Goal: Contribute content

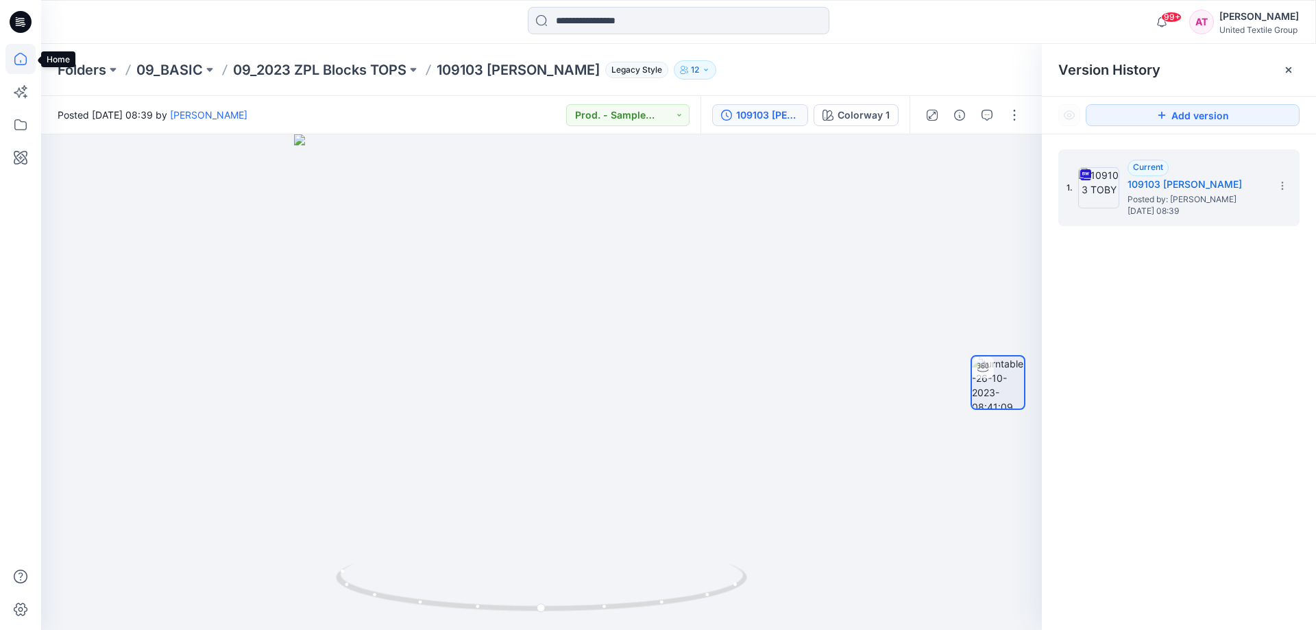
click at [21, 64] on icon at bounding box center [20, 59] width 30 height 30
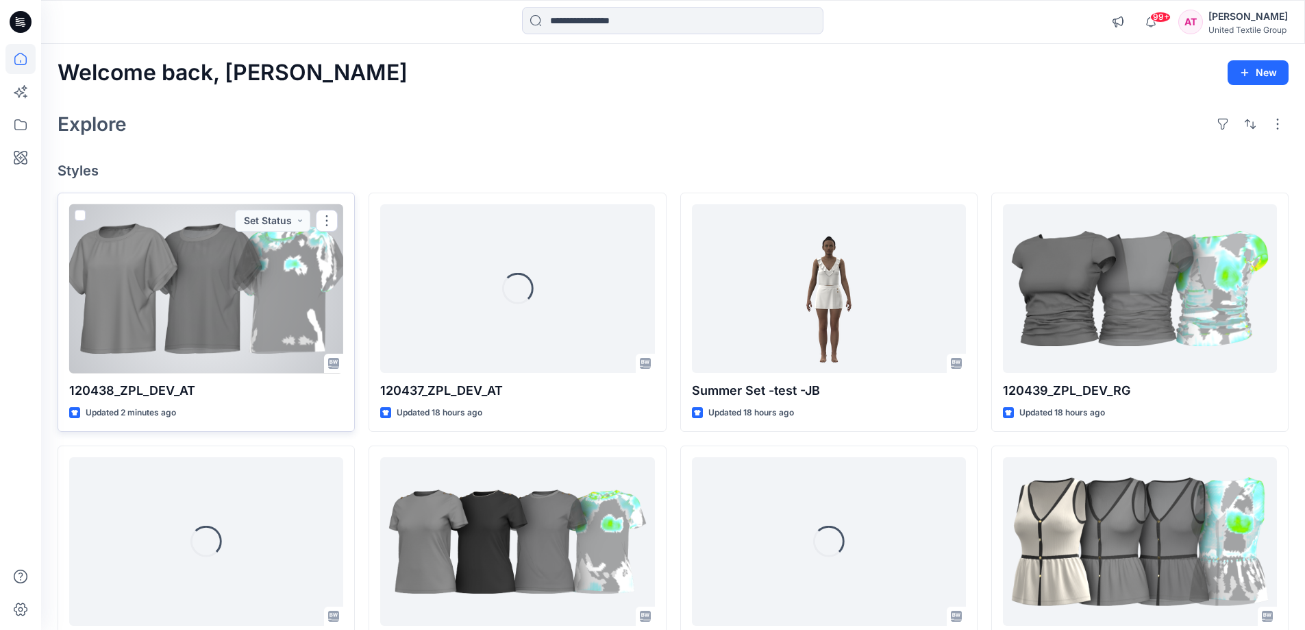
click at [236, 301] on div at bounding box center [206, 288] width 274 height 169
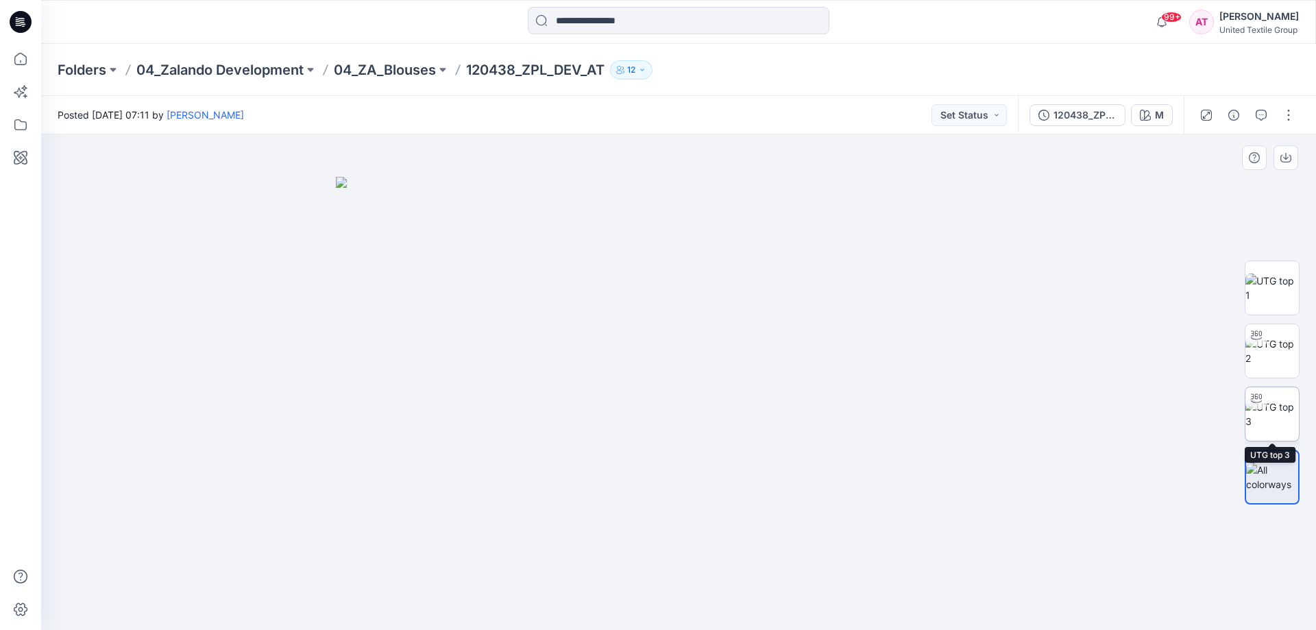
click at [1274, 415] on img at bounding box center [1271, 413] width 53 height 29
drag, startPoint x: 839, startPoint y: 588, endPoint x: 652, endPoint y: 582, distance: 186.5
click at [651, 586] on icon at bounding box center [680, 588] width 415 height 51
click at [845, 444] on div at bounding box center [678, 381] width 1274 height 495
click at [697, 352] on div at bounding box center [678, 381] width 1274 height 495
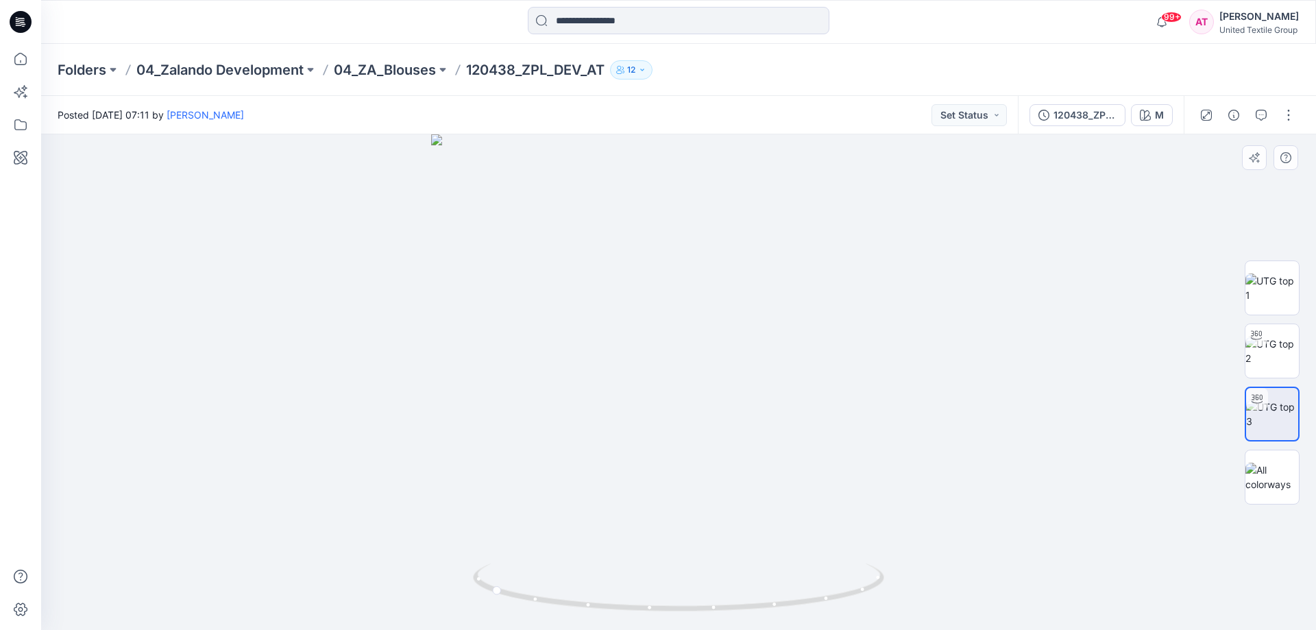
click at [745, 378] on div at bounding box center [678, 381] width 1274 height 495
click at [23, 60] on icon at bounding box center [20, 59] width 30 height 30
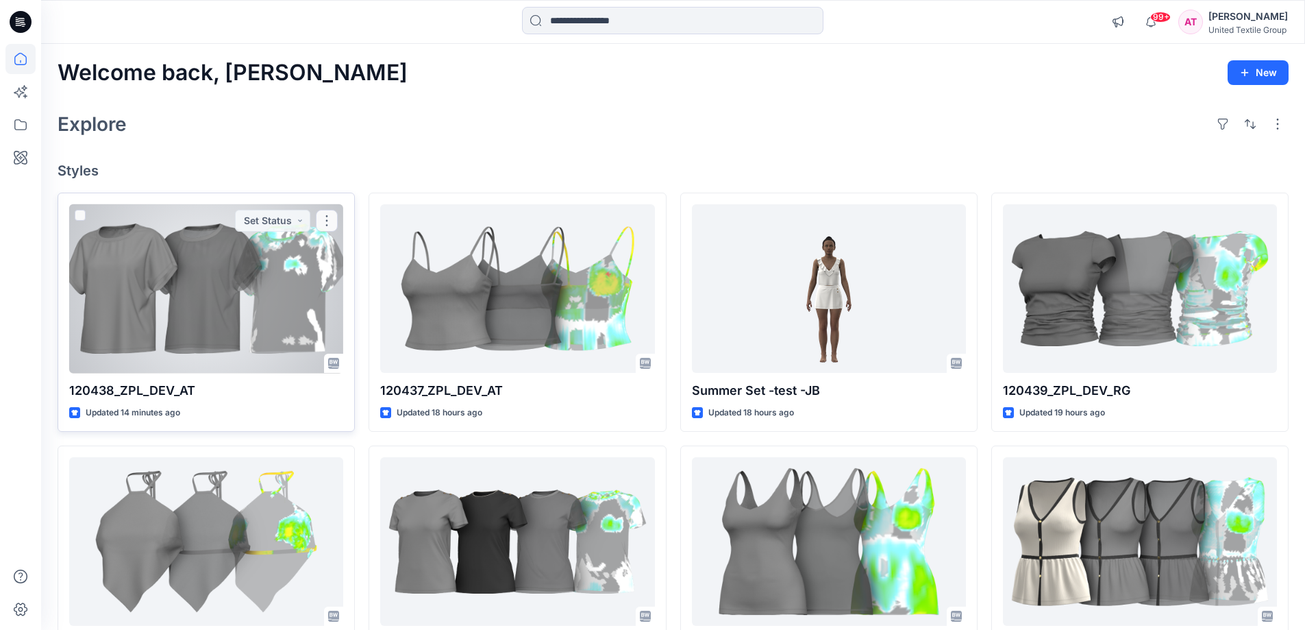
click at [267, 317] on div at bounding box center [206, 288] width 274 height 169
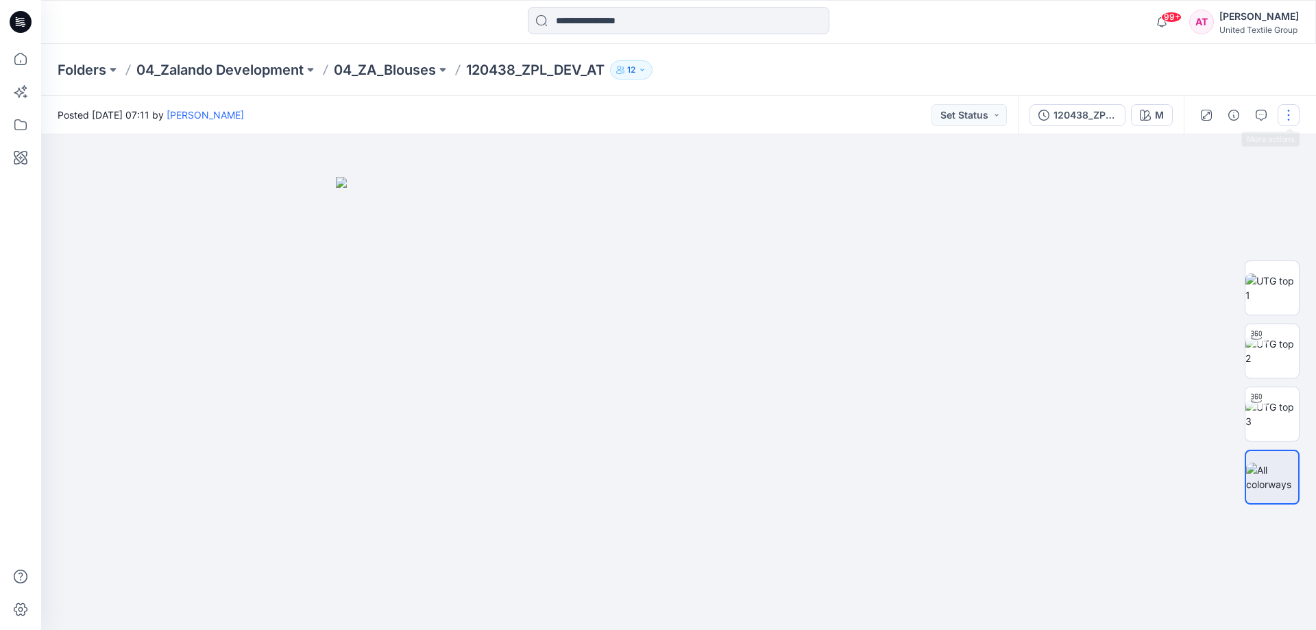
click at [1290, 113] on button "button" at bounding box center [1288, 115] width 22 height 22
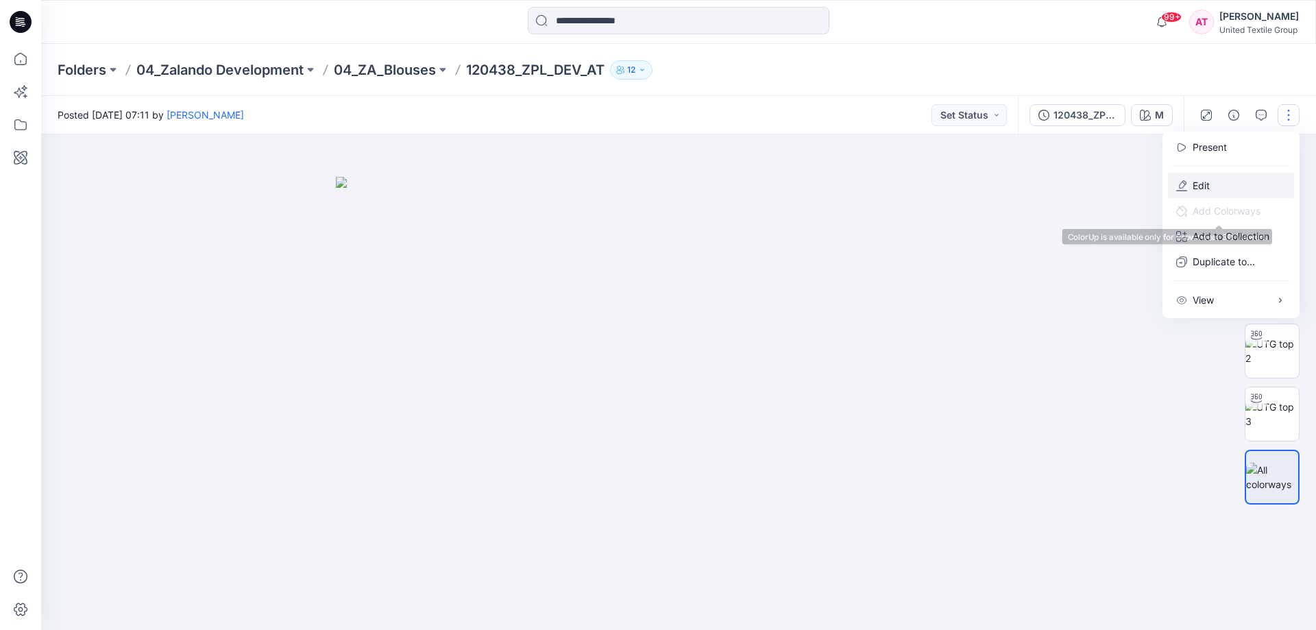
click at [1203, 187] on p "Edit" at bounding box center [1200, 185] width 17 height 14
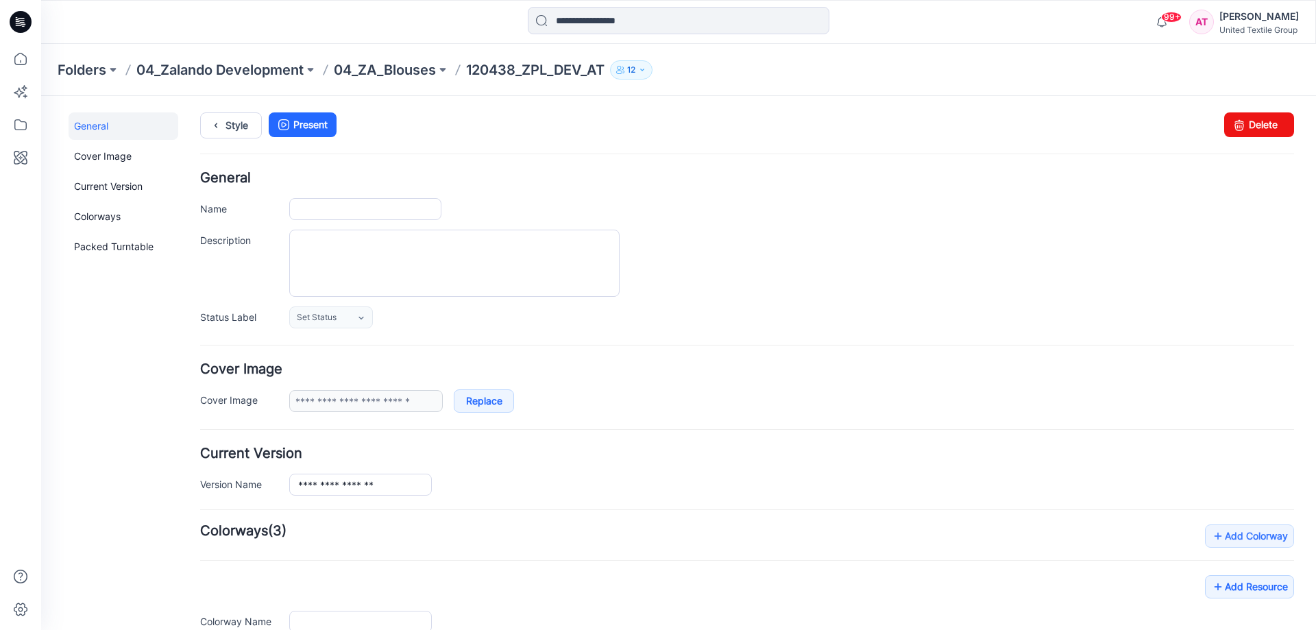
type input "**********"
type input "*"
type input "**********"
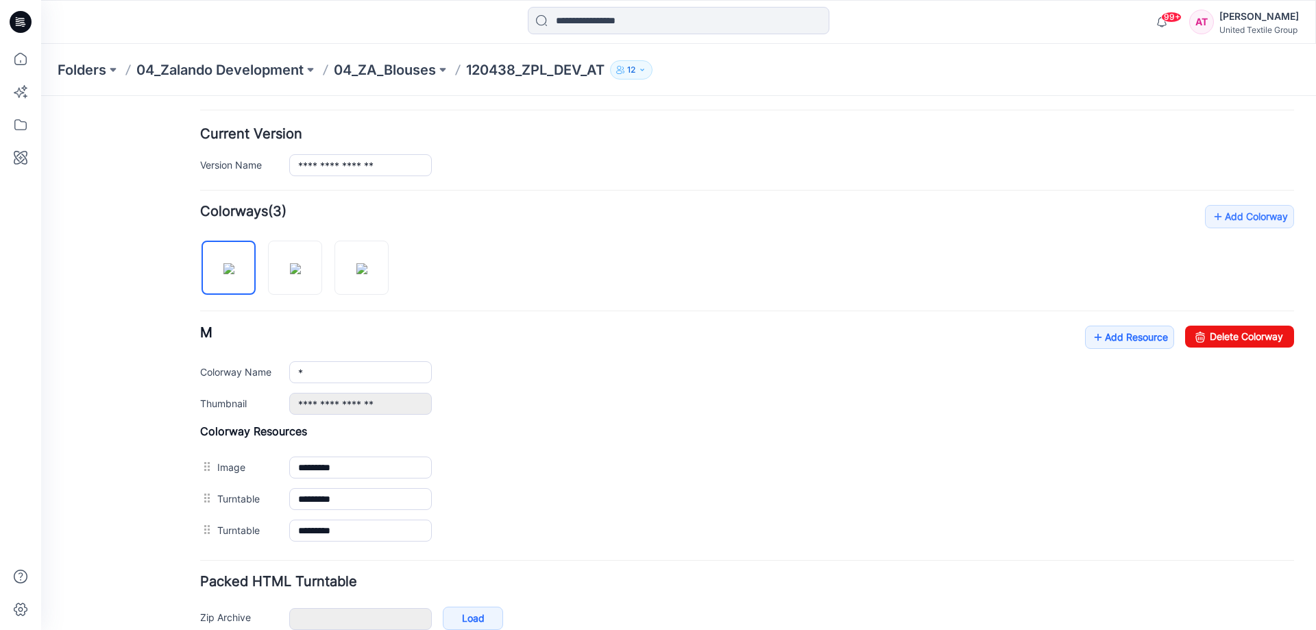
scroll to position [393, 0]
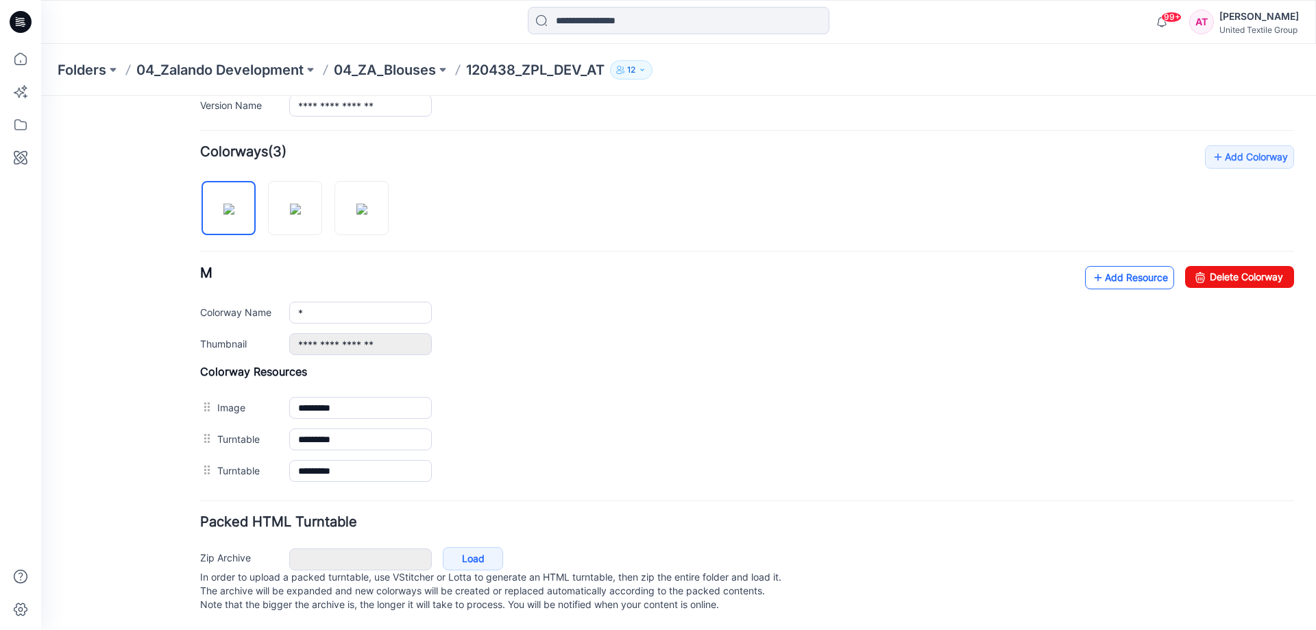
click at [1118, 266] on link "Add Resource" at bounding box center [1129, 277] width 89 height 23
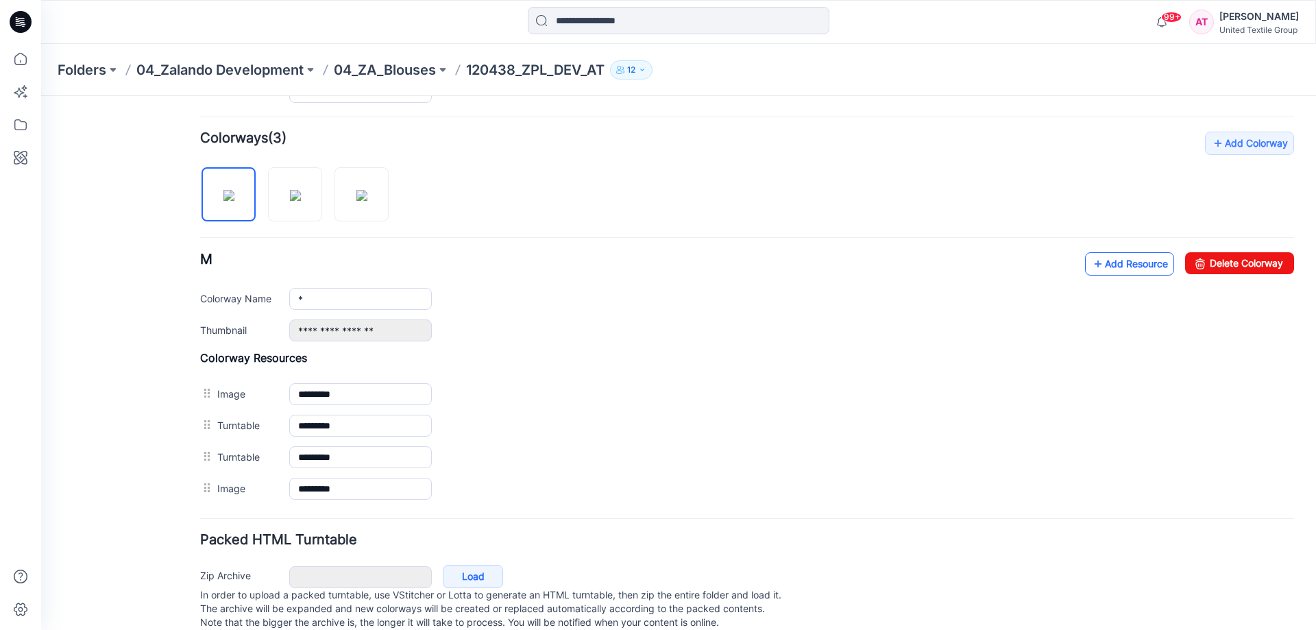
click at [1112, 268] on link "Add Resource" at bounding box center [1129, 263] width 89 height 23
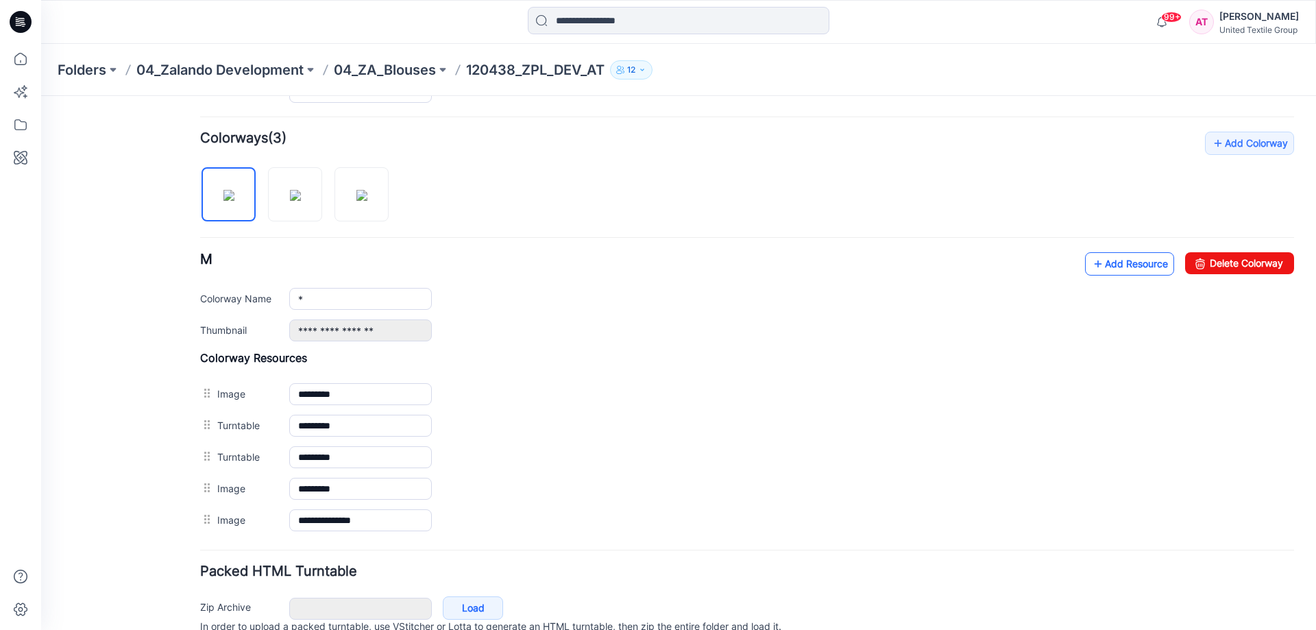
click at [1129, 263] on link "Add Resource" at bounding box center [1129, 263] width 89 height 23
click at [1112, 264] on link "Add Resource" at bounding box center [1129, 263] width 89 height 23
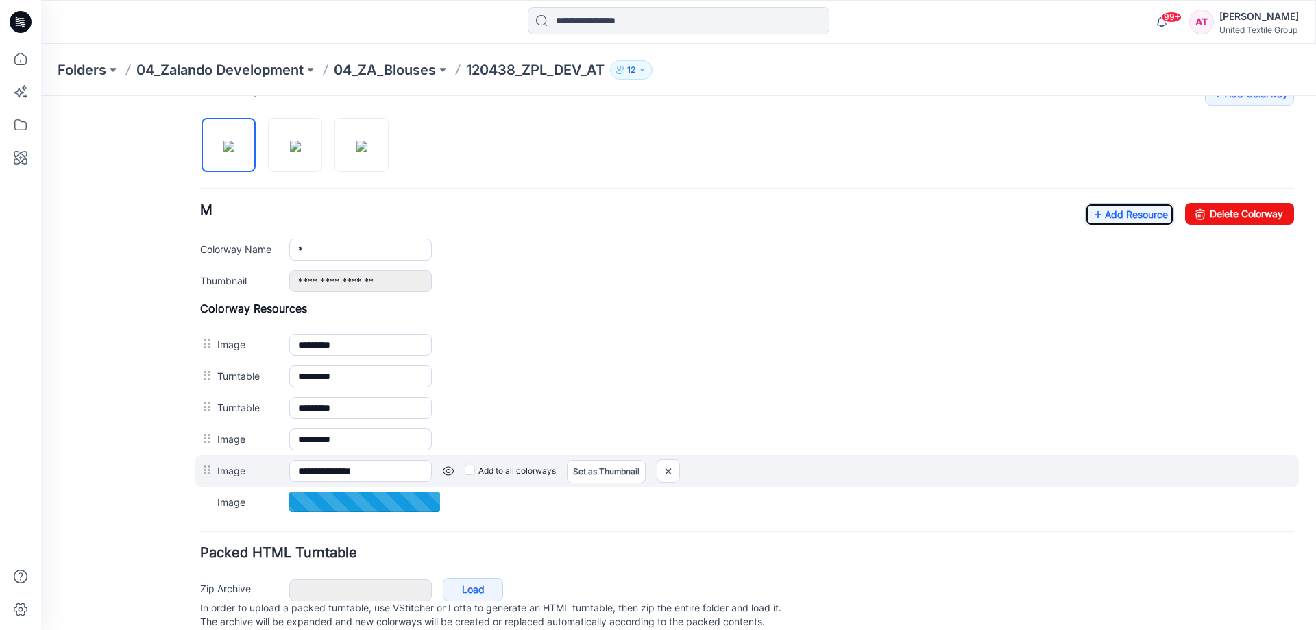
scroll to position [486, 0]
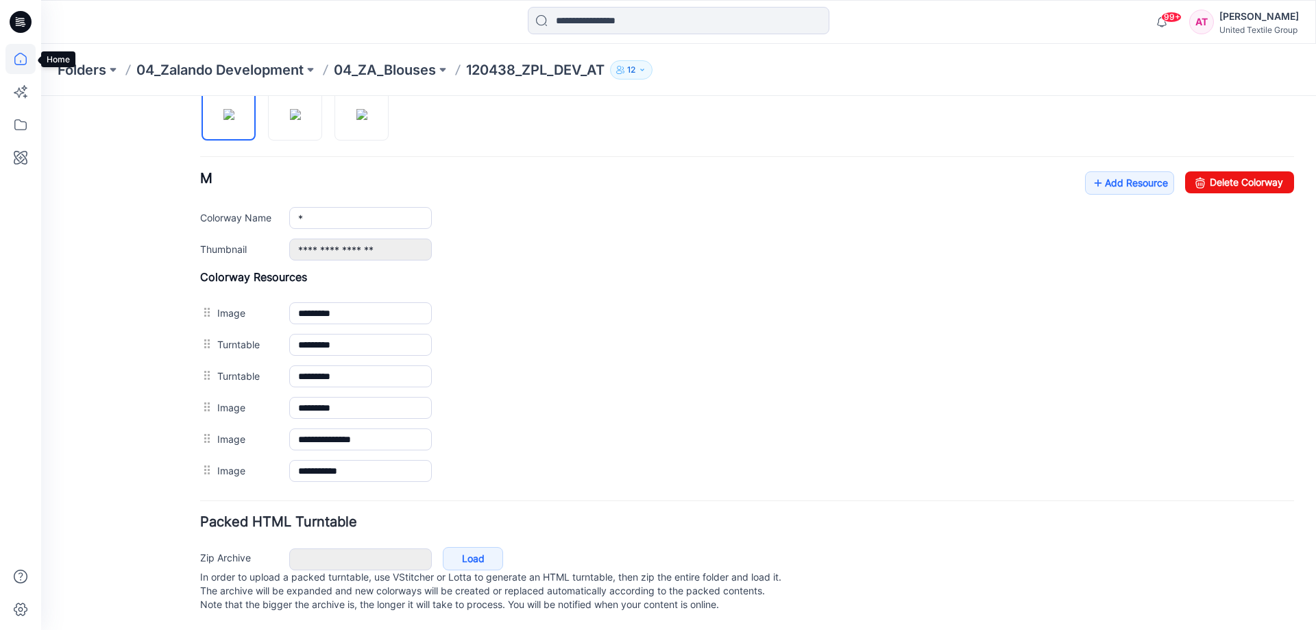
click at [21, 59] on icon at bounding box center [20, 59] width 30 height 30
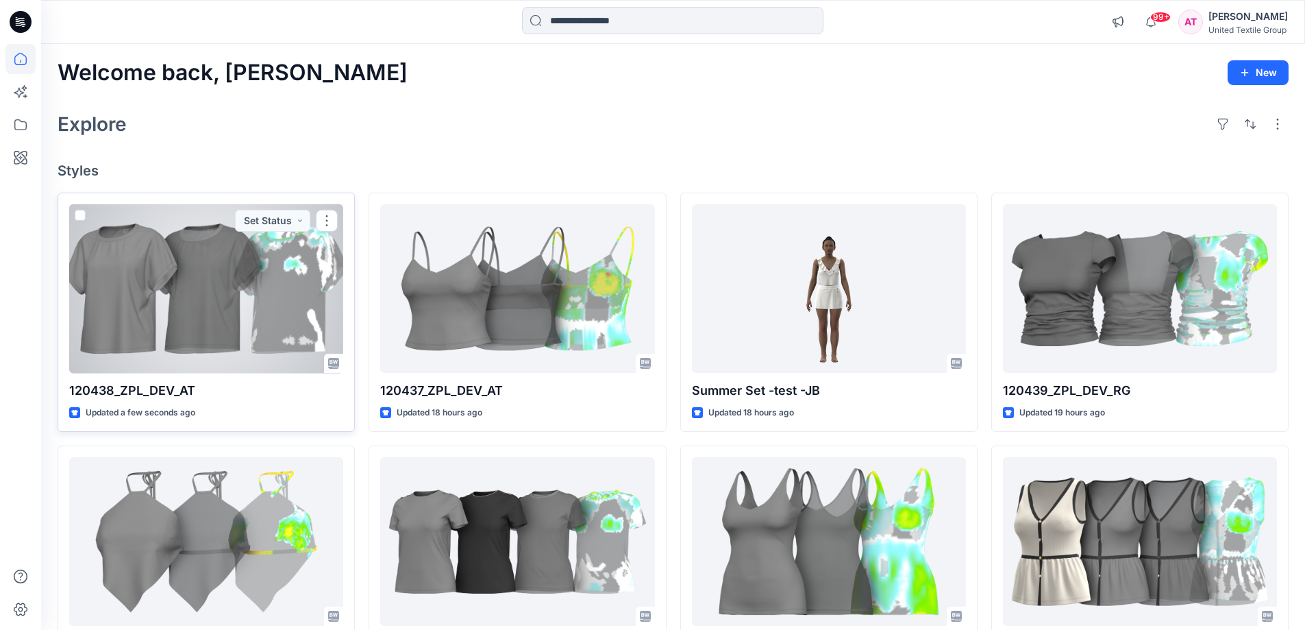
click at [273, 274] on div at bounding box center [206, 288] width 274 height 169
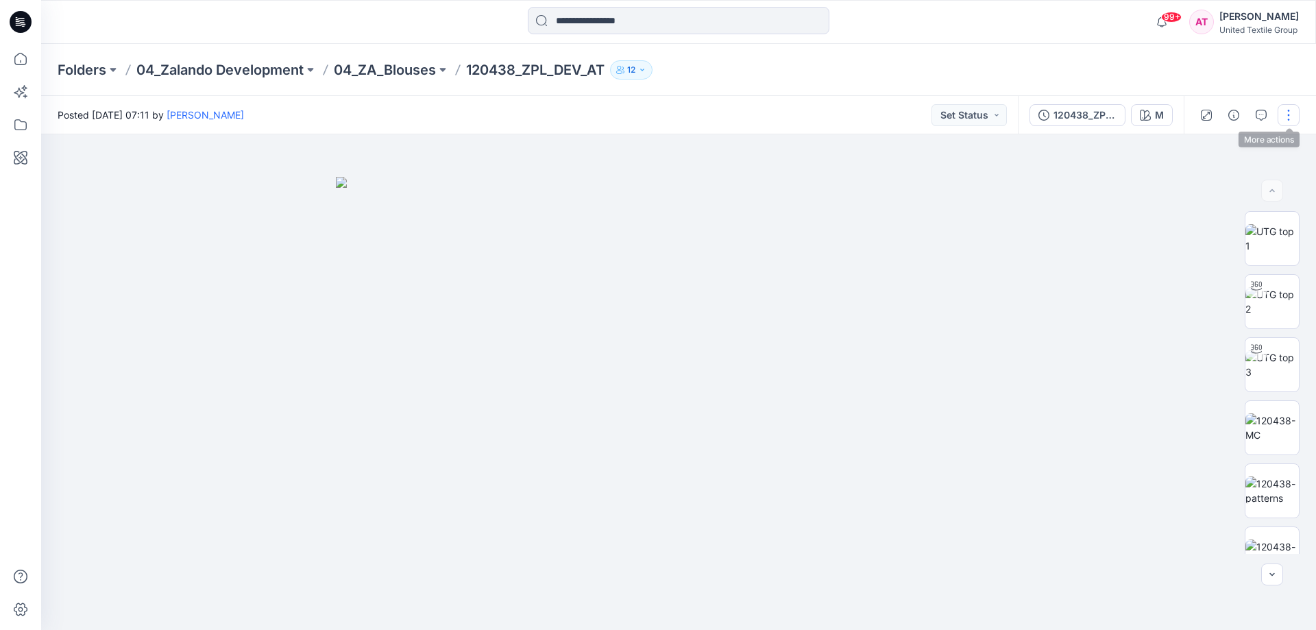
click at [1294, 117] on button "button" at bounding box center [1288, 115] width 22 height 22
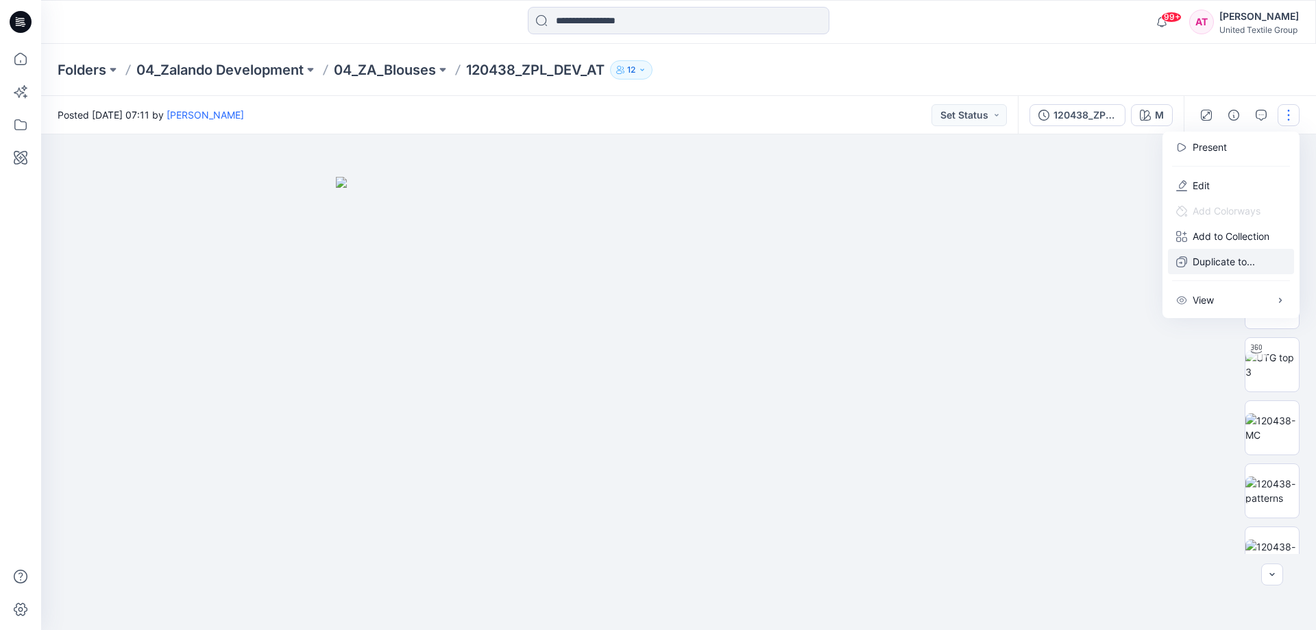
click at [1218, 265] on p "Duplicate to..." at bounding box center [1223, 261] width 62 height 14
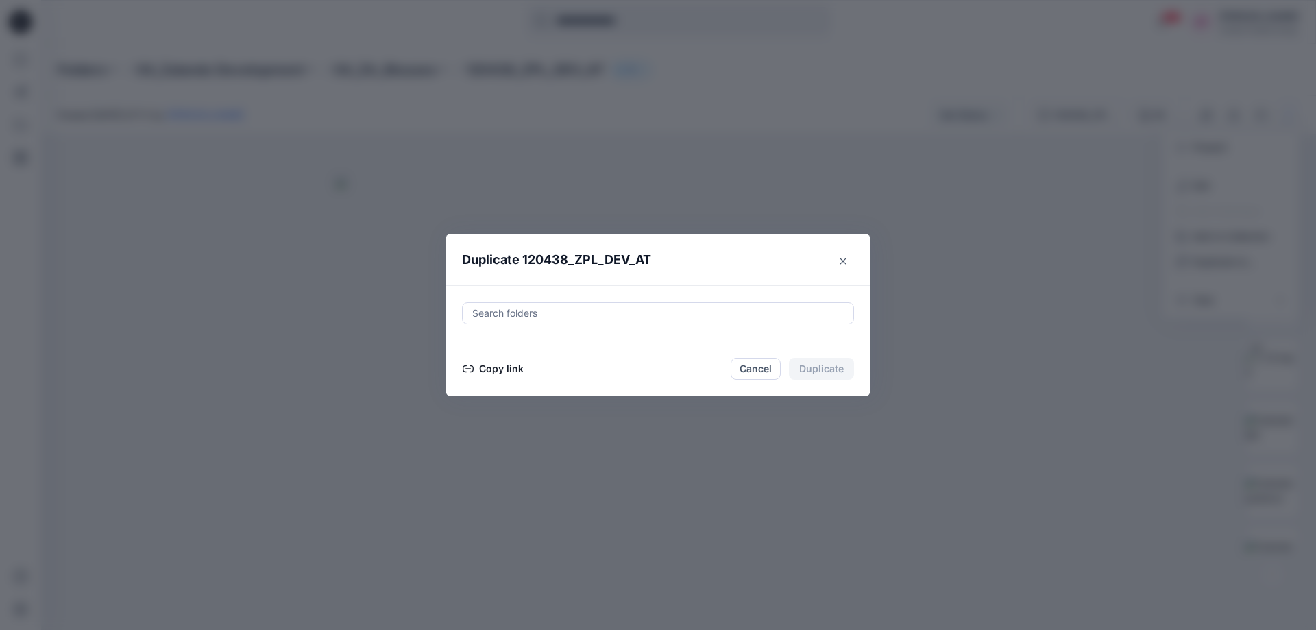
click at [526, 310] on div at bounding box center [658, 313] width 374 height 16
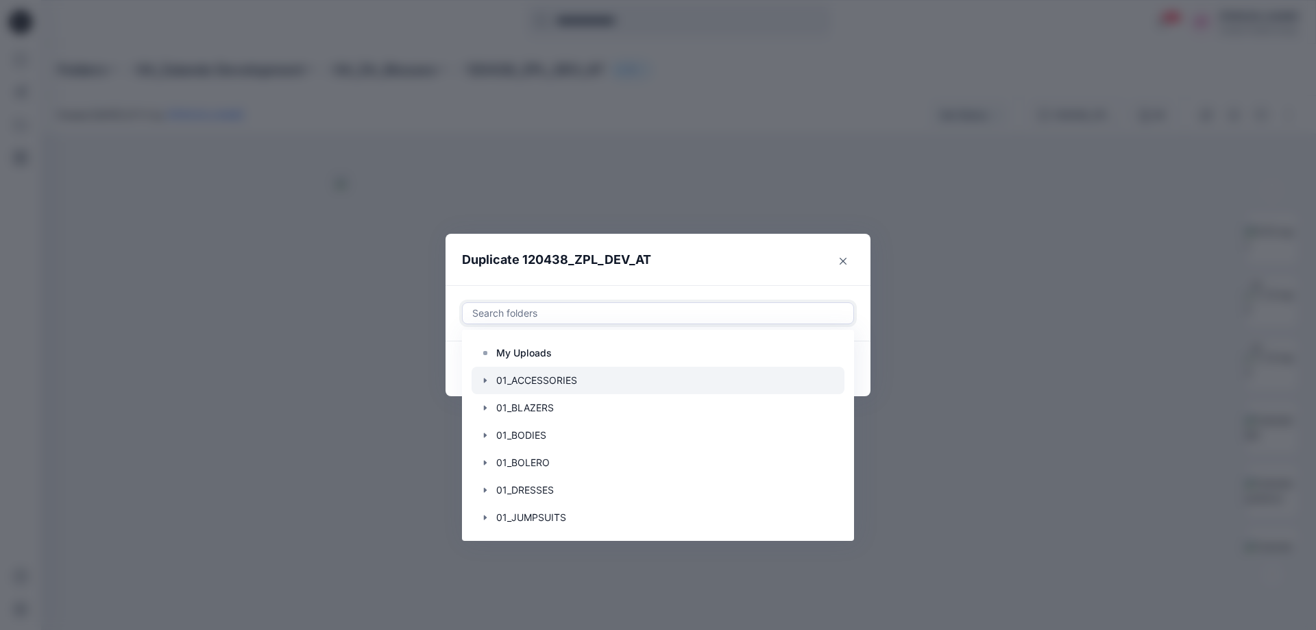
click at [551, 378] on div at bounding box center [657, 380] width 373 height 27
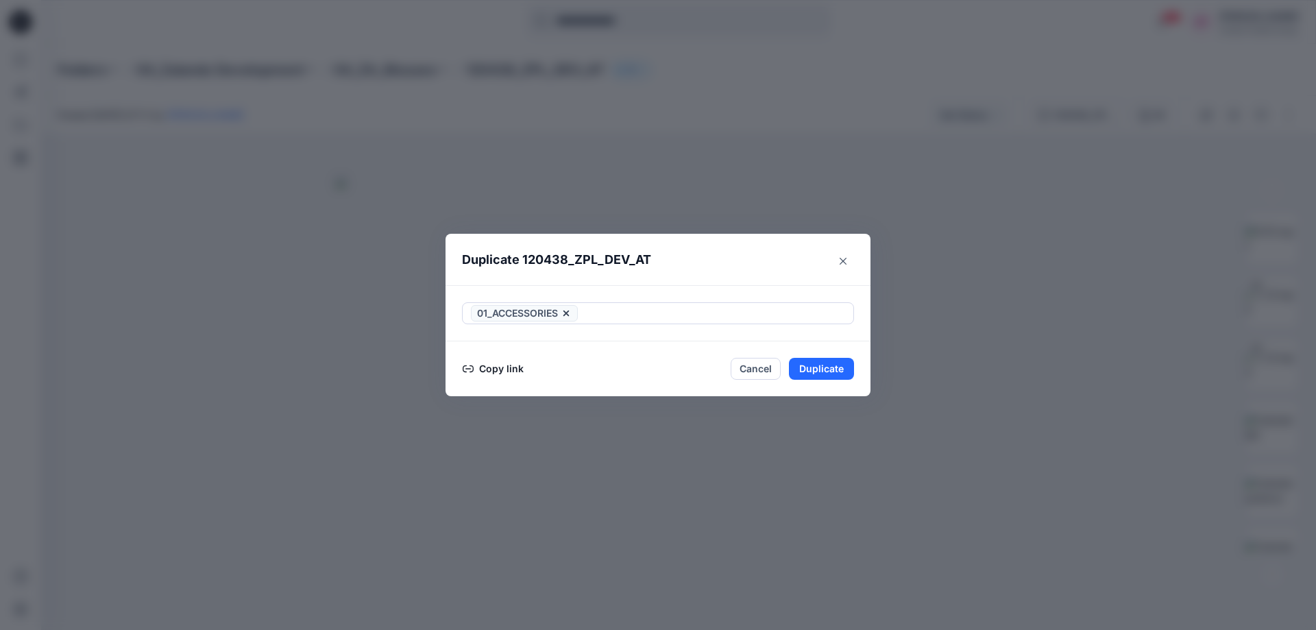
click at [743, 251] on header "Duplicate 120438_ZPL_DEV_AT" at bounding box center [643, 260] width 397 height 52
click at [508, 369] on button "Copy link" at bounding box center [493, 368] width 62 height 16
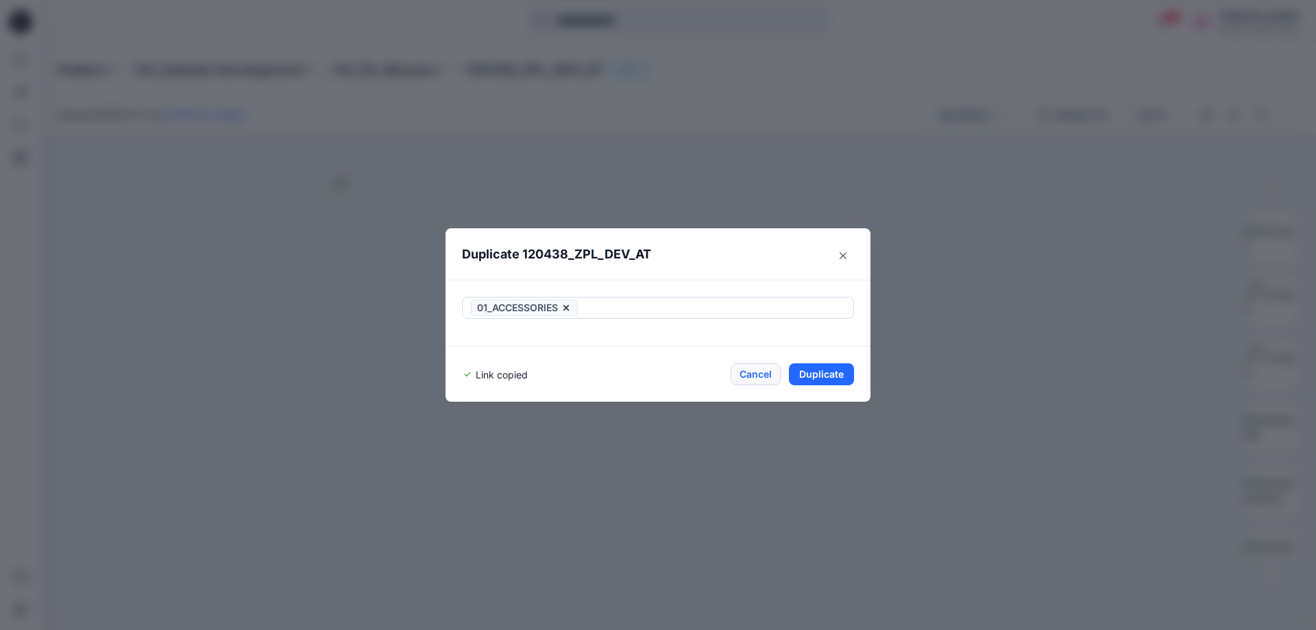
click at [760, 371] on button "Cancel" at bounding box center [755, 374] width 50 height 22
